Goal: Check status

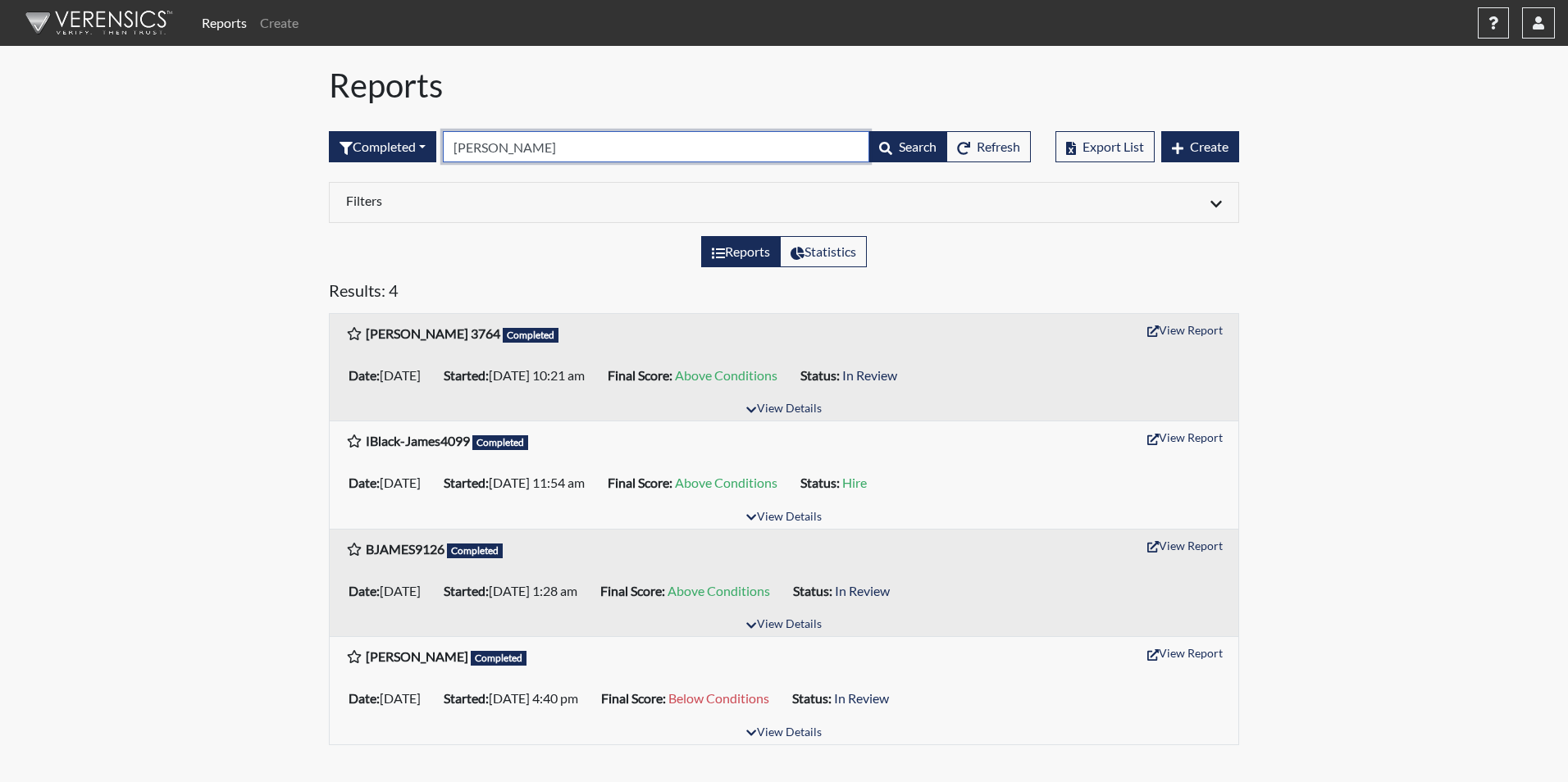
click at [507, 154] on input "[PERSON_NAME]" at bounding box center [655, 147] width 426 height 31
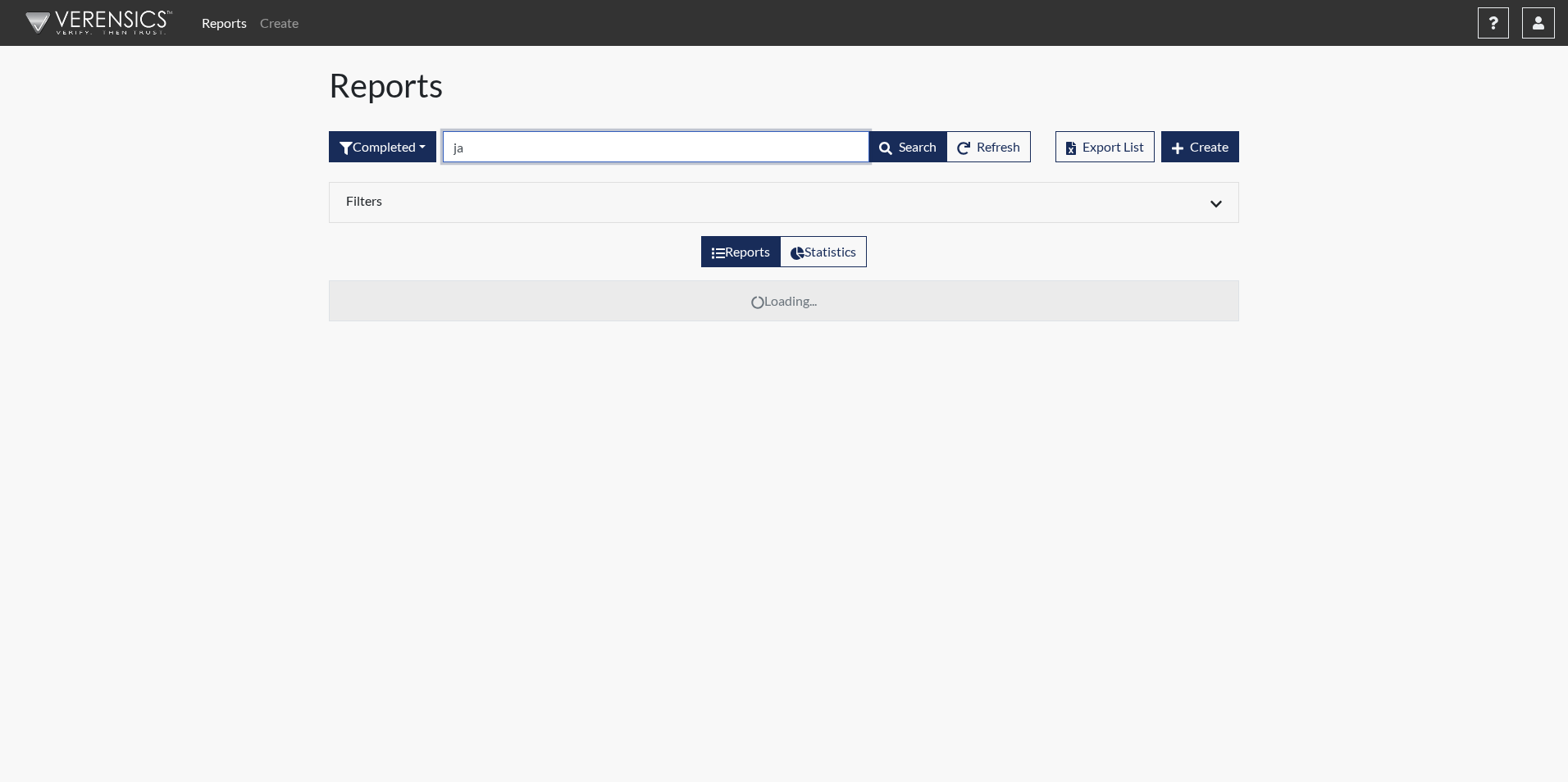
type input "j"
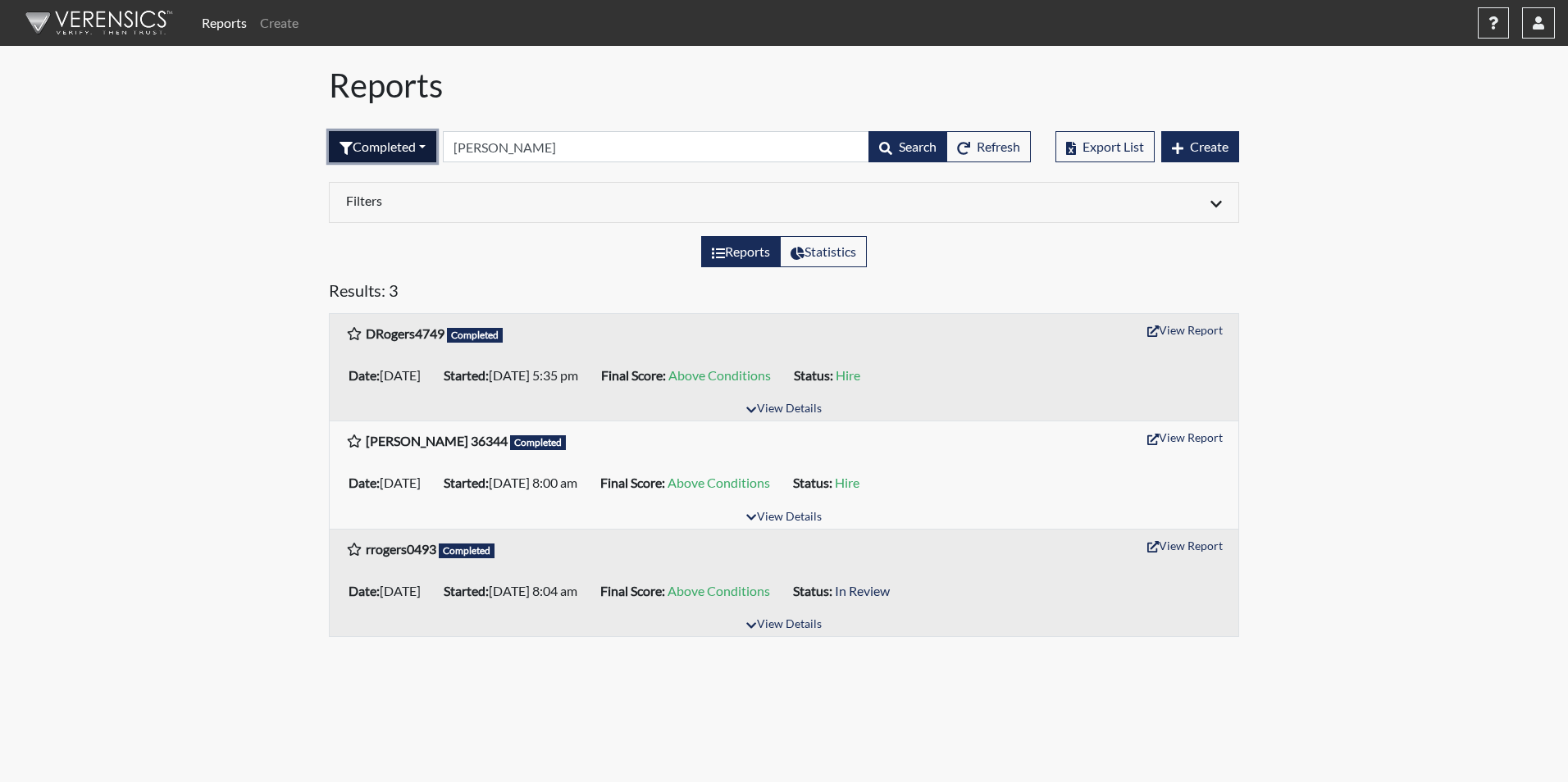
click at [430, 148] on button "Completed" at bounding box center [383, 147] width 108 height 31
click at [391, 235] on button "Sent by email" at bounding box center [395, 236] width 130 height 26
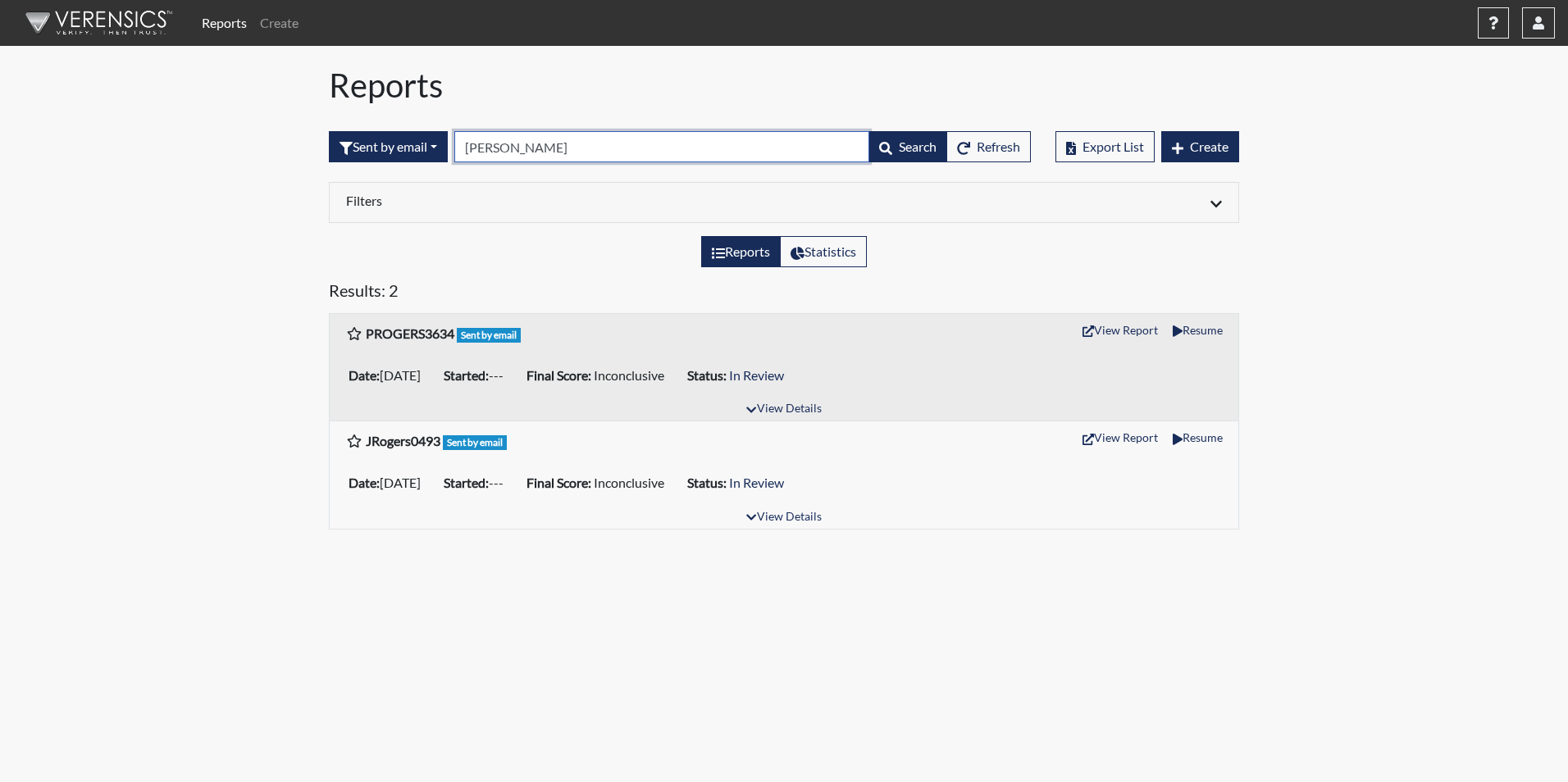
click at [559, 145] on input "Rogers" at bounding box center [662, 147] width 415 height 31
type input "R"
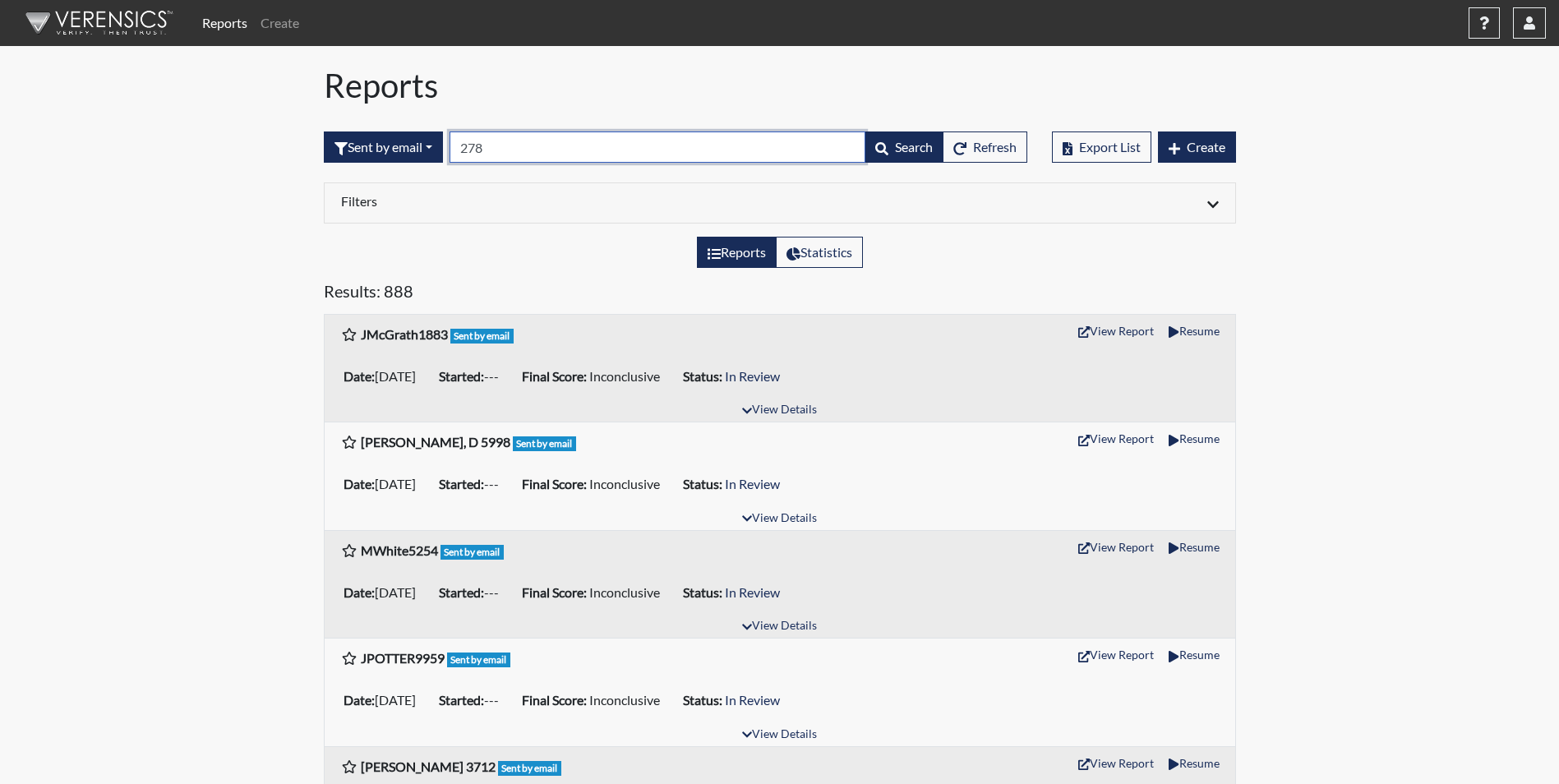
type input "2788"
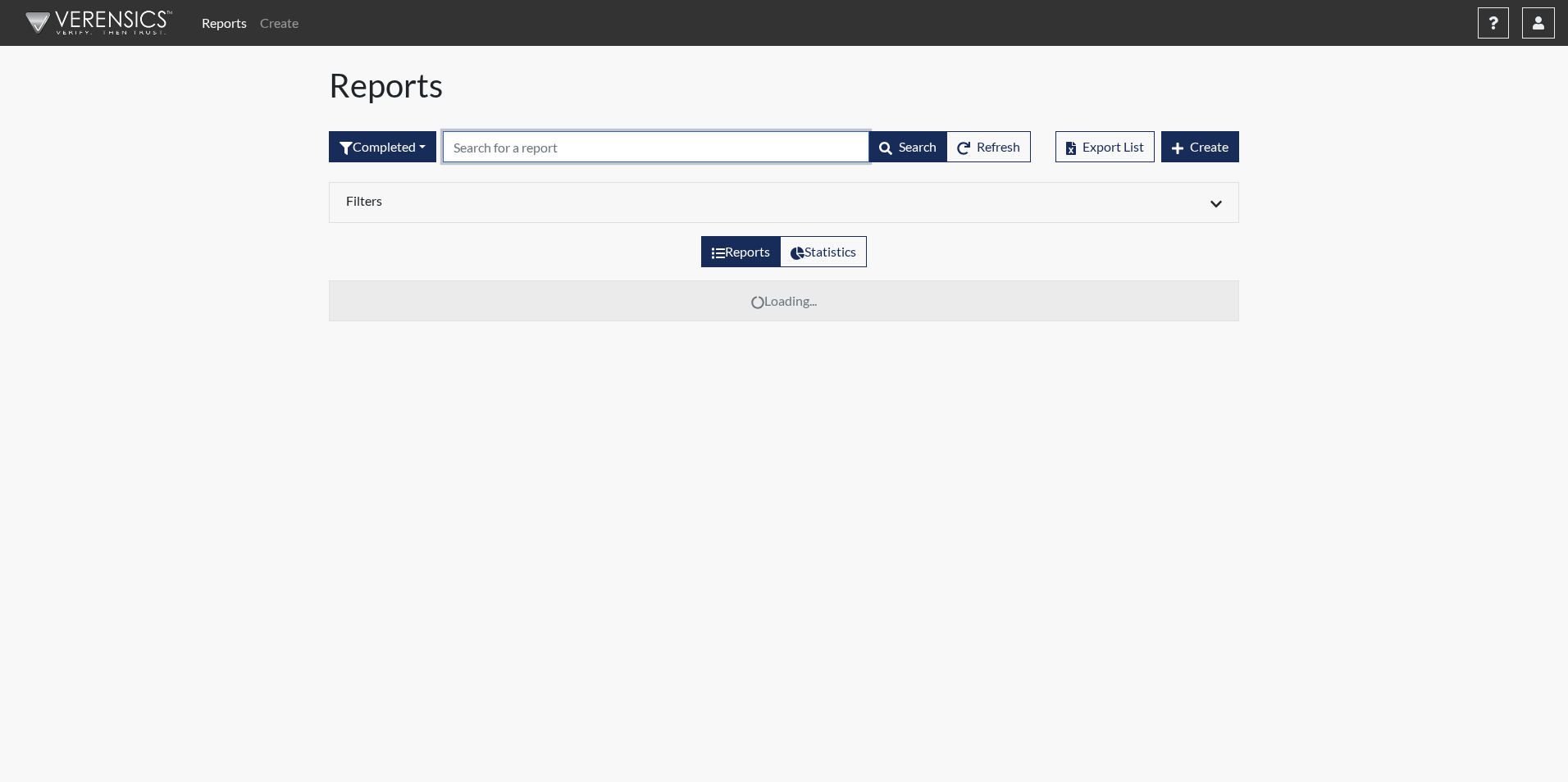
click at [477, 147] on input "text" at bounding box center [655, 147] width 426 height 31
type input "2788"
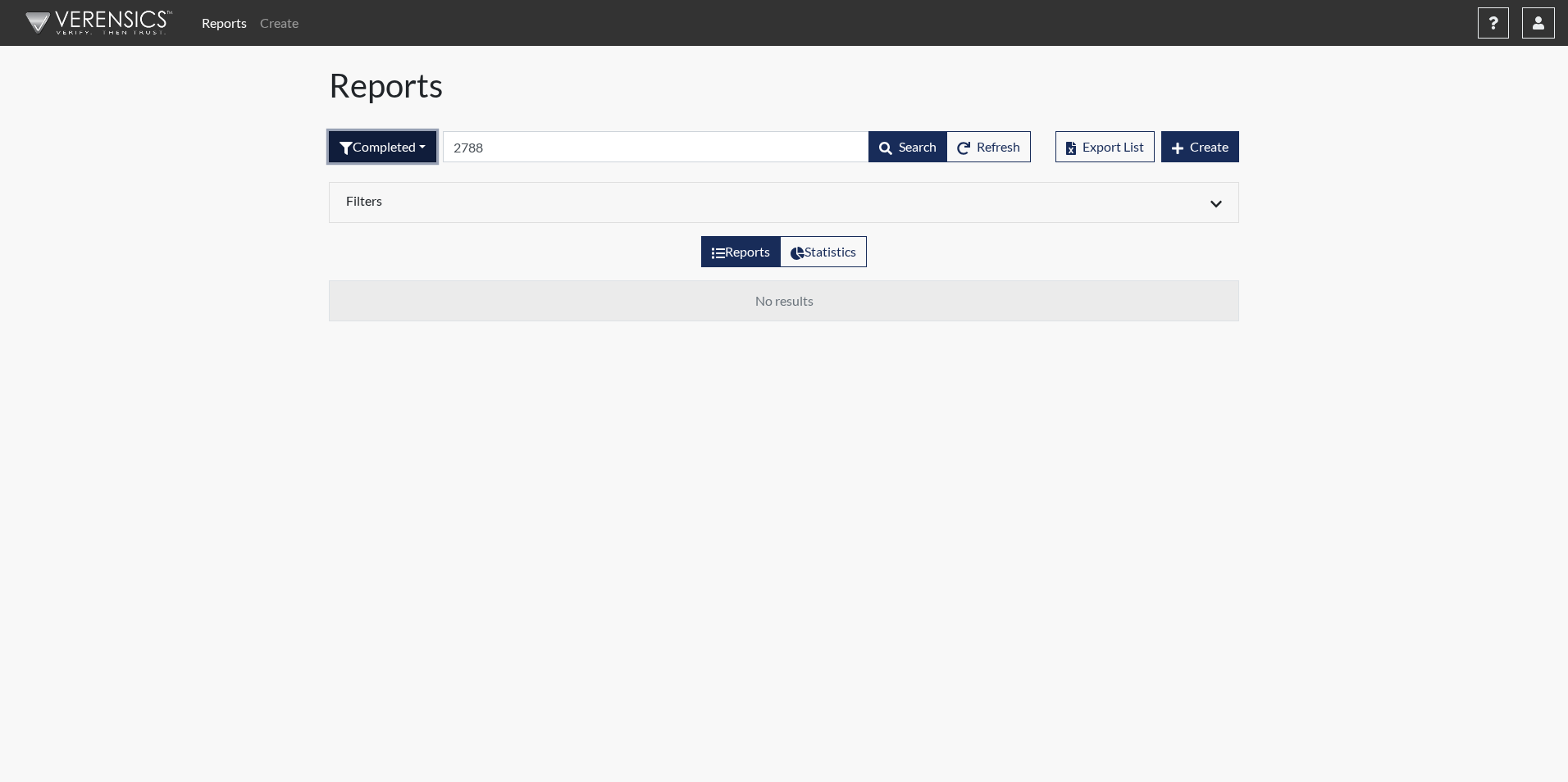
click at [425, 149] on button "Completed" at bounding box center [383, 147] width 108 height 31
click at [395, 242] on button "Sent by email" at bounding box center [395, 236] width 130 height 26
